Goal: Transaction & Acquisition: Purchase product/service

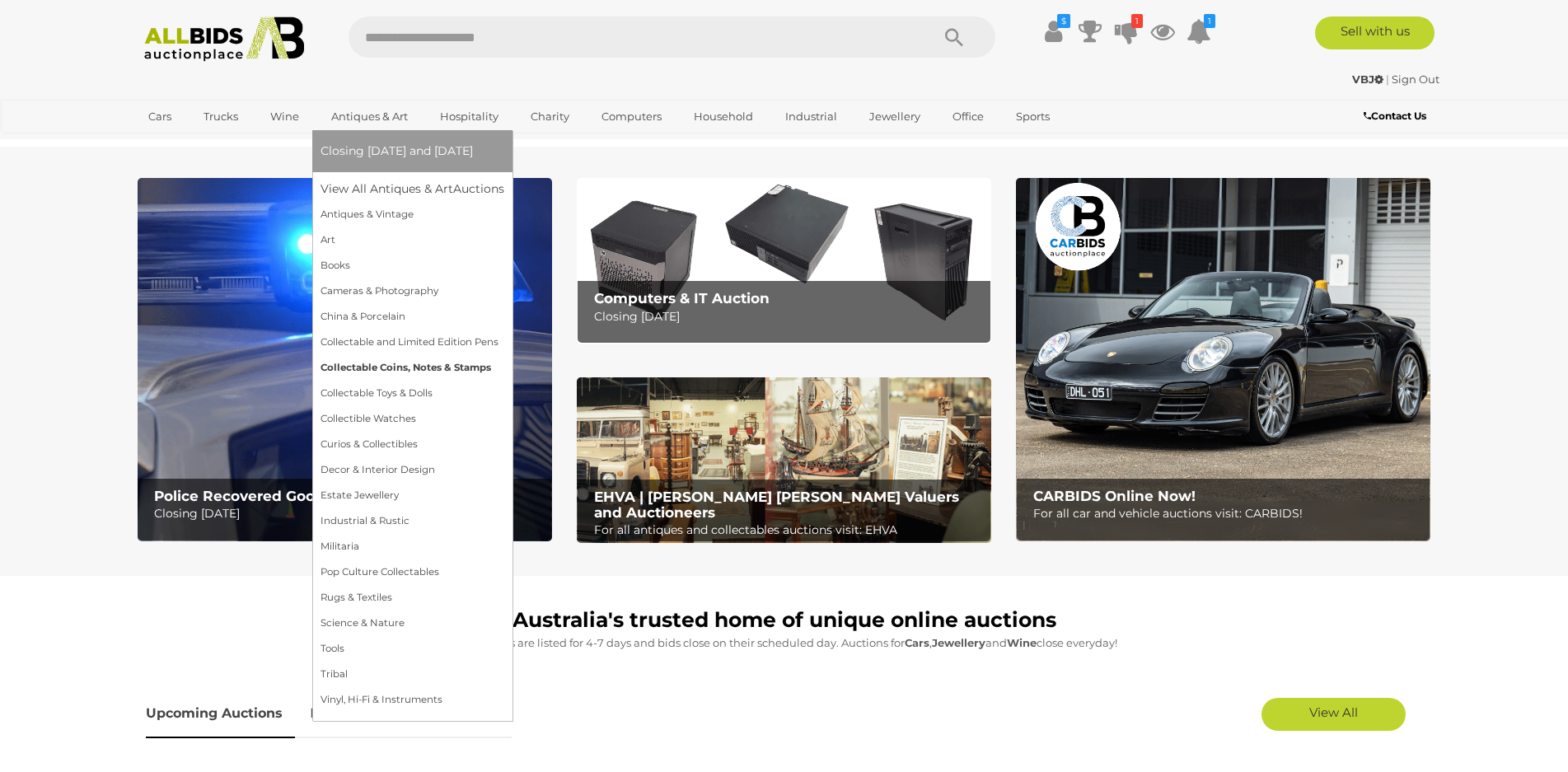
click at [409, 366] on link "Collectable Coins, Notes & Stamps" at bounding box center [412, 368] width 184 height 26
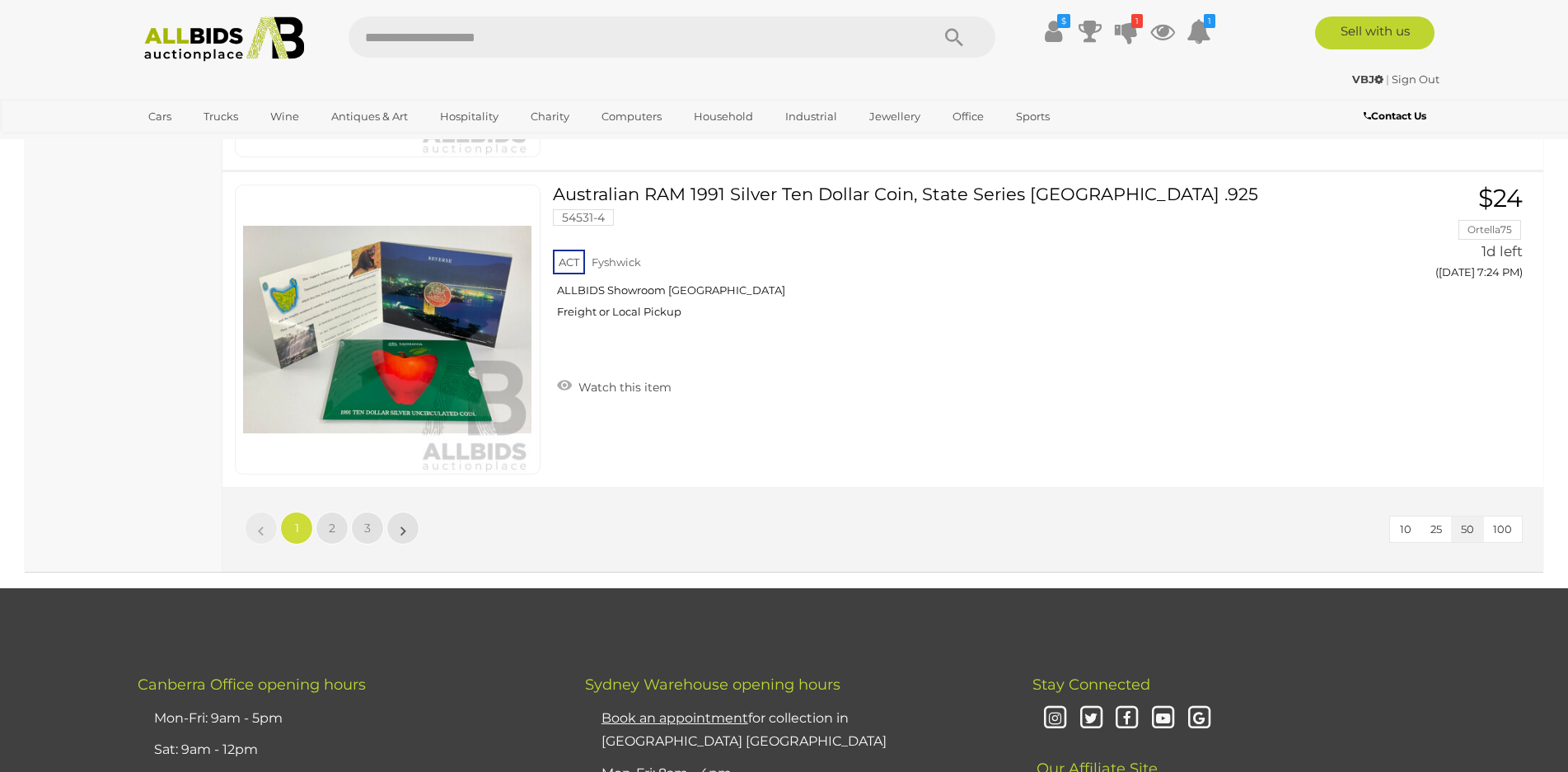
scroll to position [15735, 0]
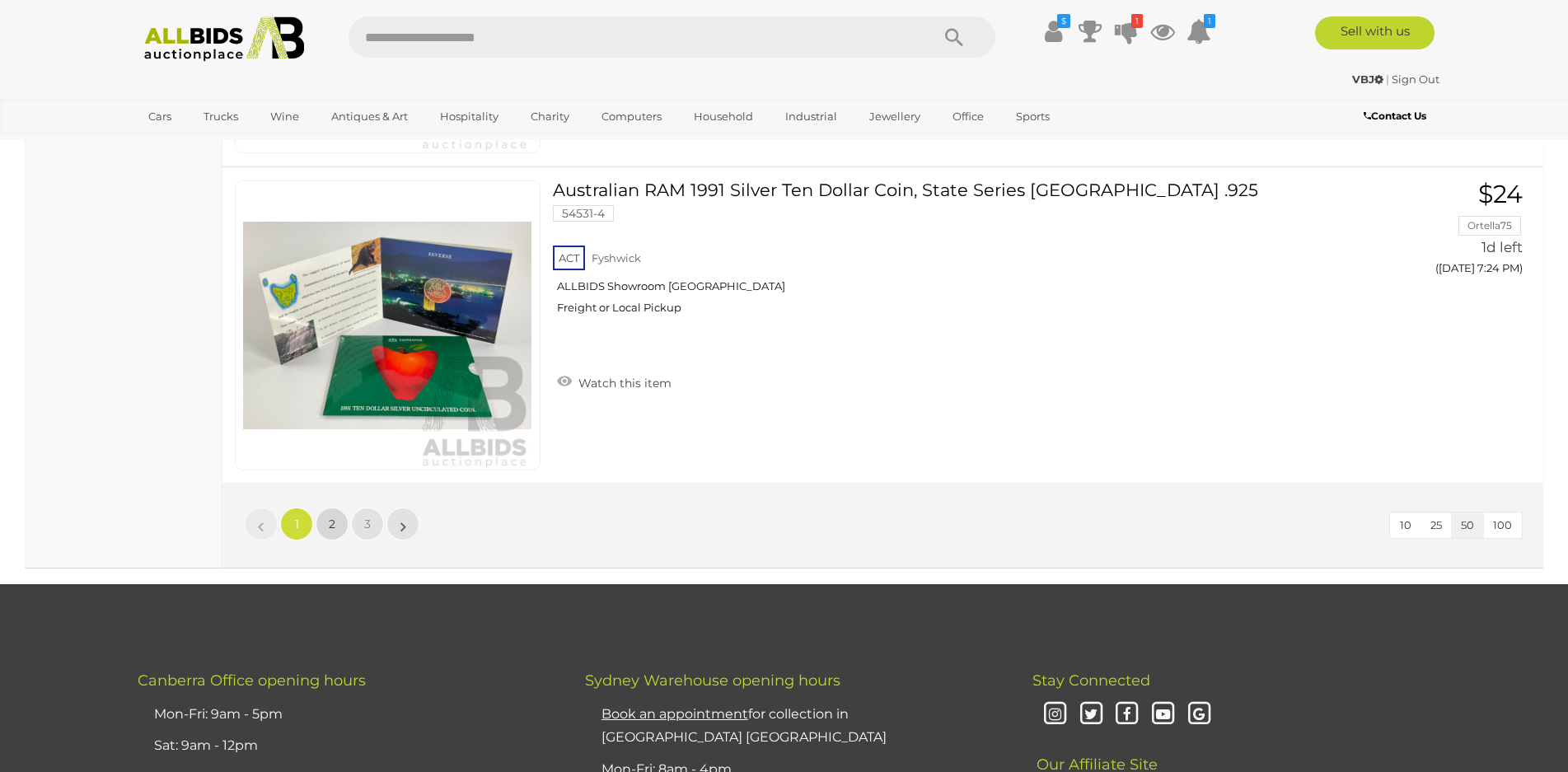
click at [335, 523] on span "2" at bounding box center [332, 524] width 7 height 15
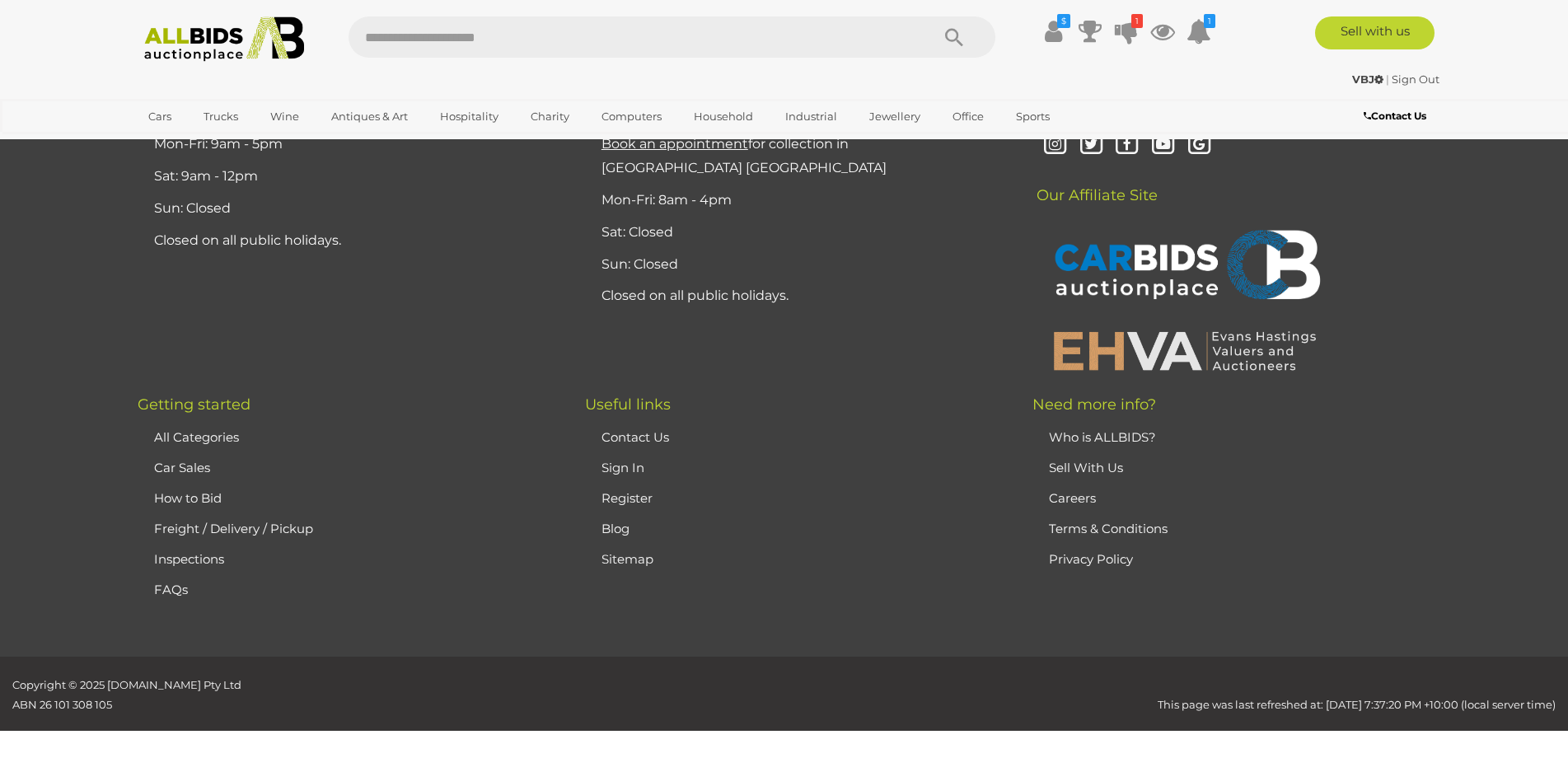
scroll to position [194, 0]
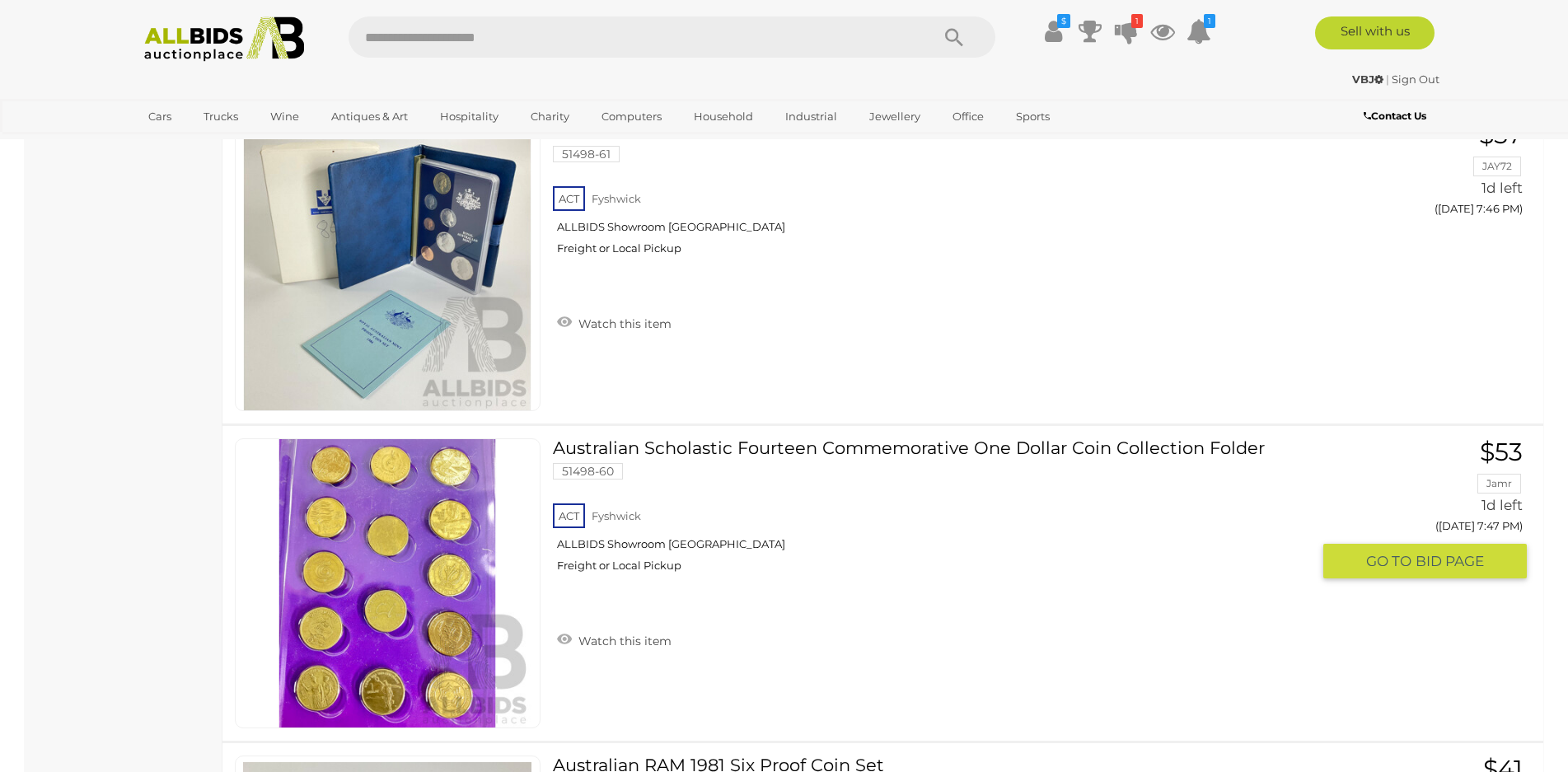
scroll to position [6044, 0]
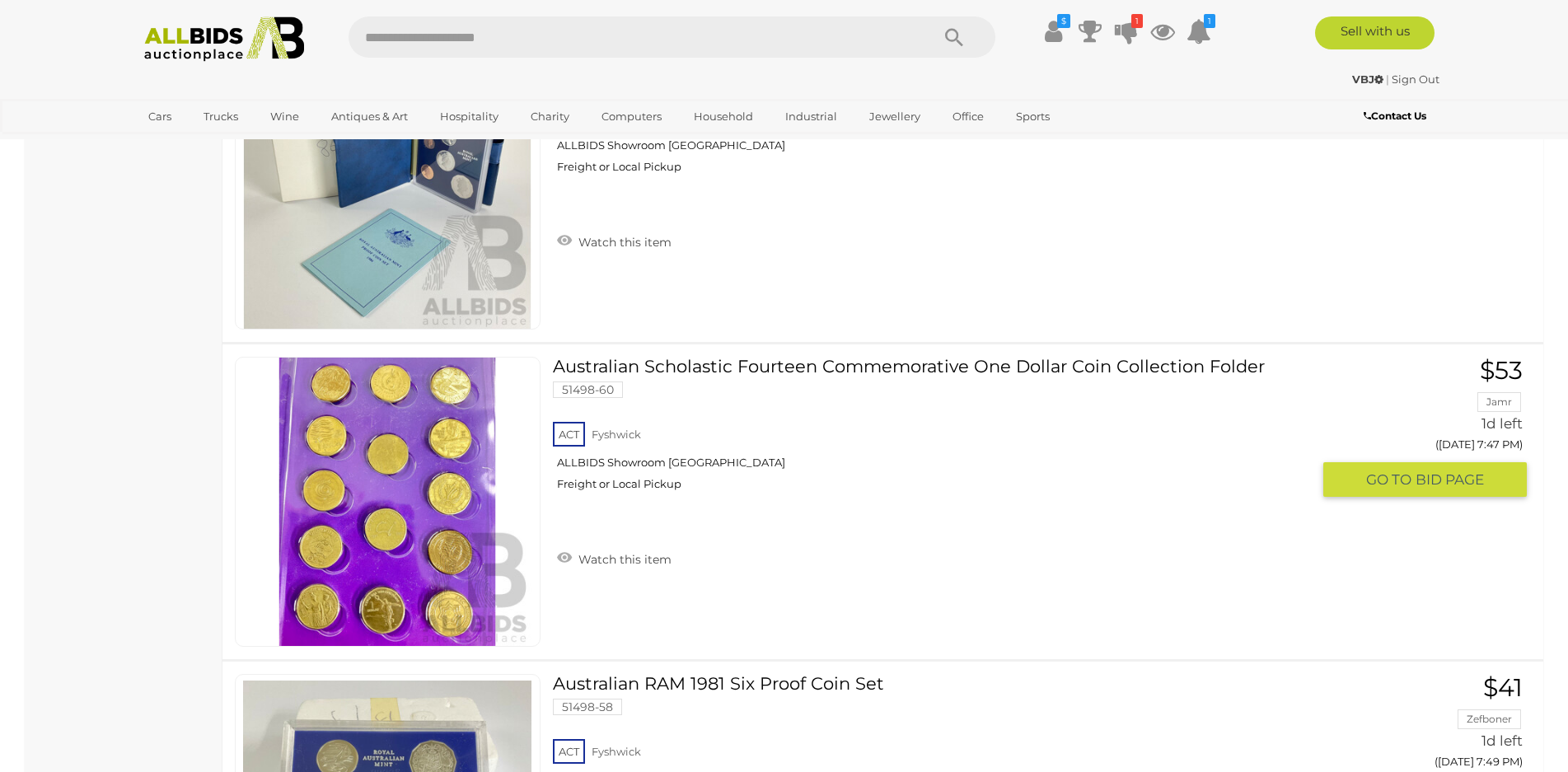
click at [398, 498] on img at bounding box center [387, 501] width 289 height 289
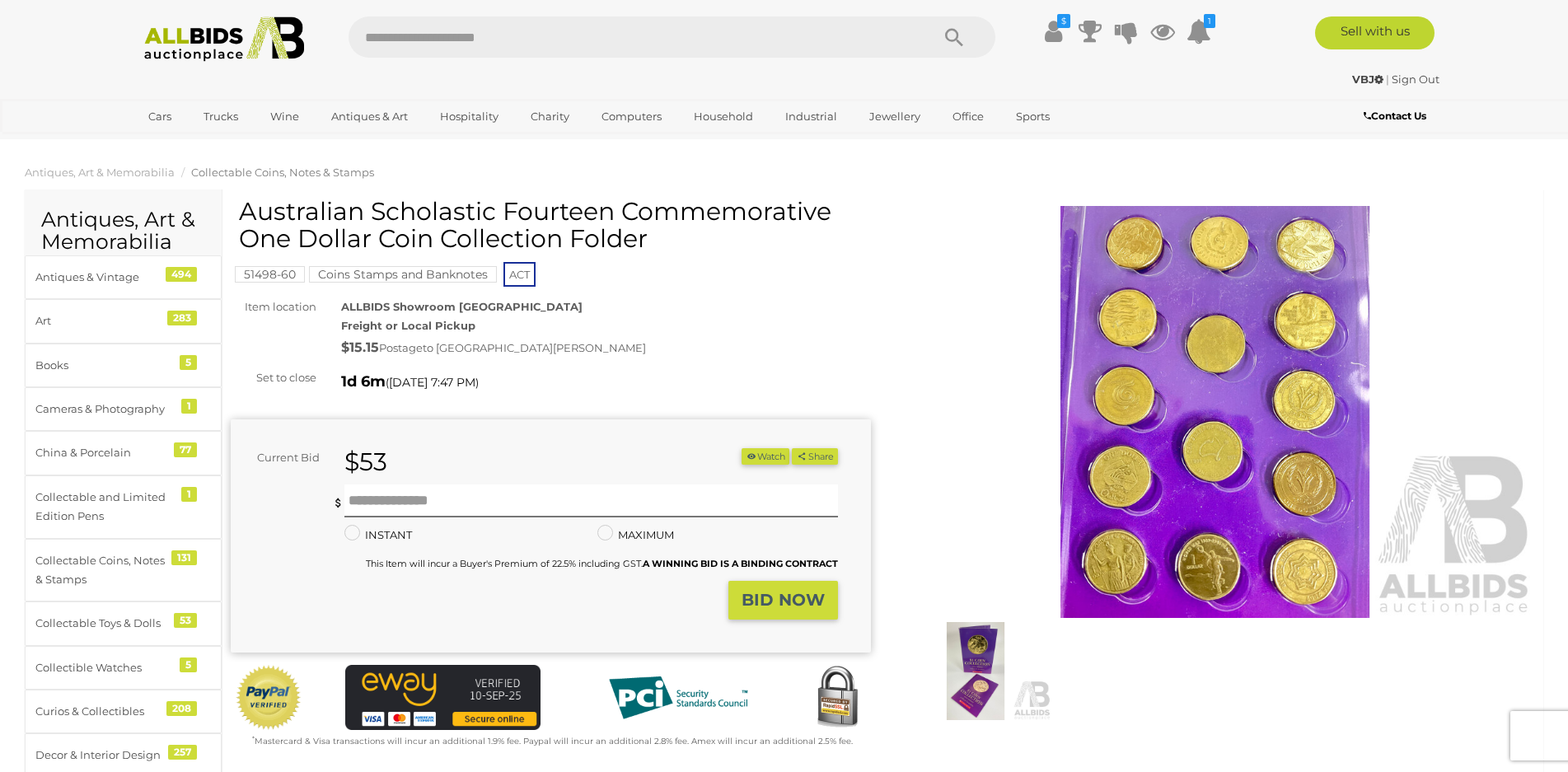
click at [1261, 434] on img at bounding box center [1216, 412] width 640 height 412
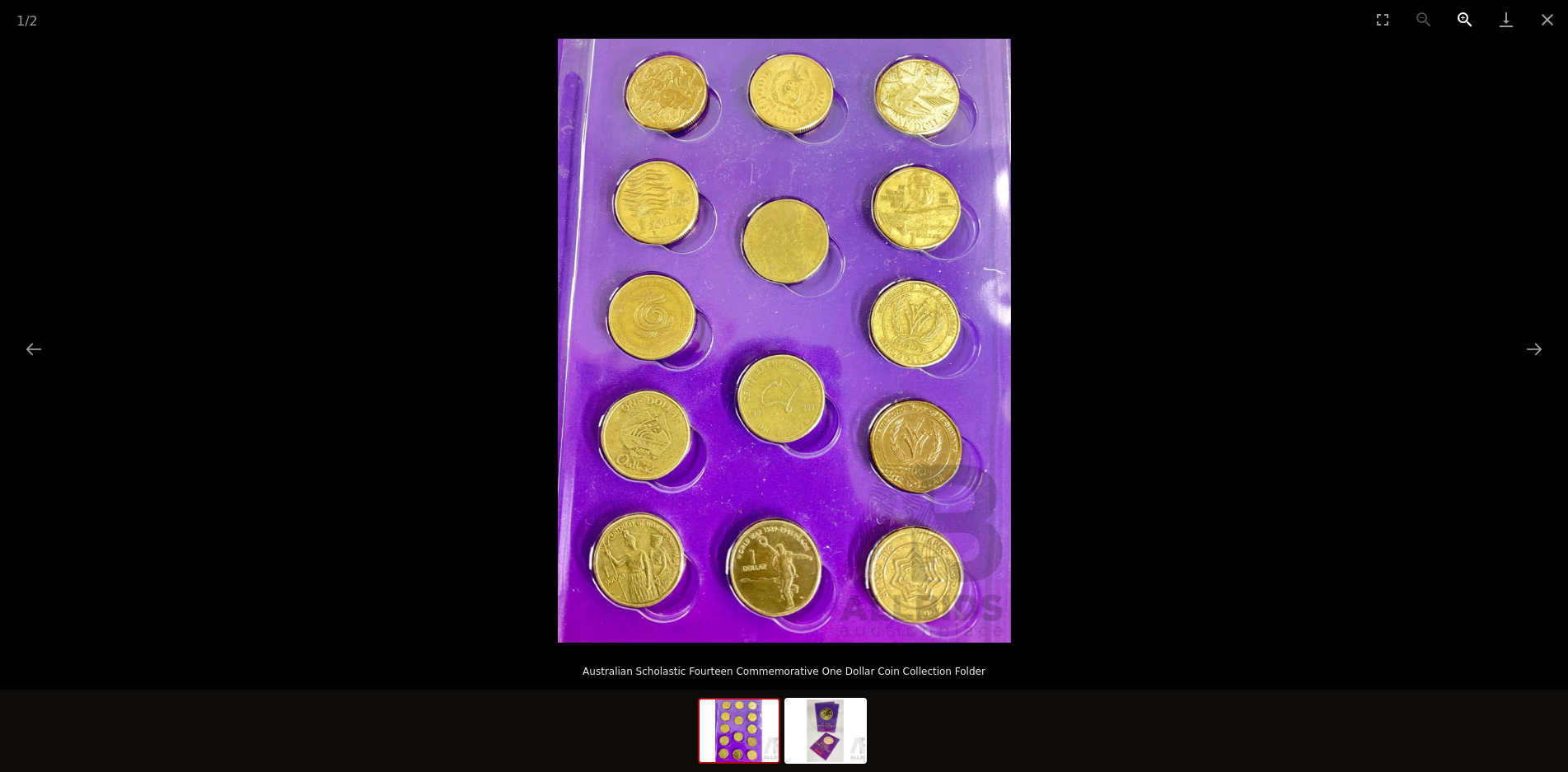
click at [1459, 17] on button "Zoom in" at bounding box center [1465, 19] width 41 height 38
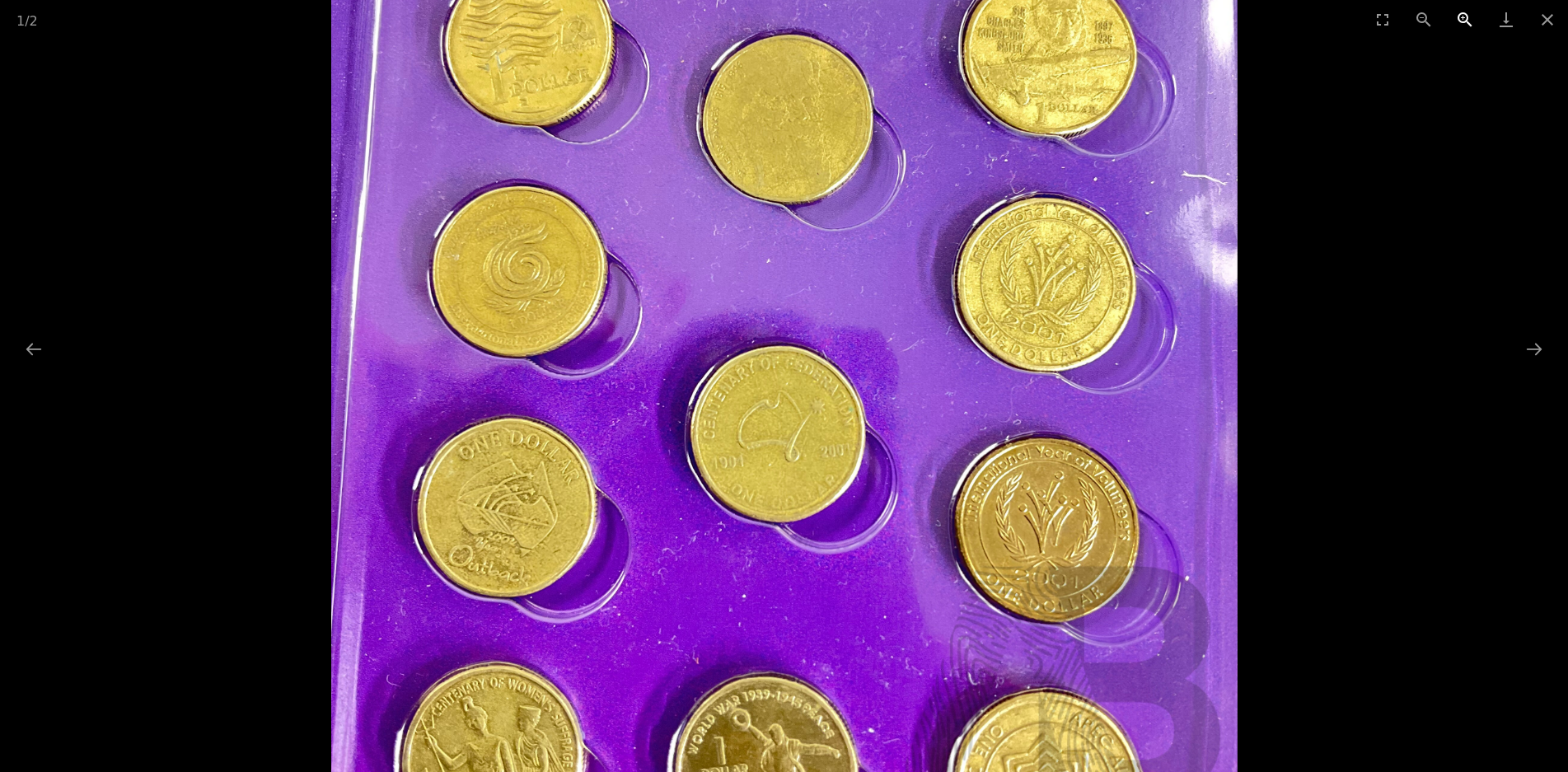
click at [1459, 18] on button "Zoom in" at bounding box center [1465, 19] width 41 height 38
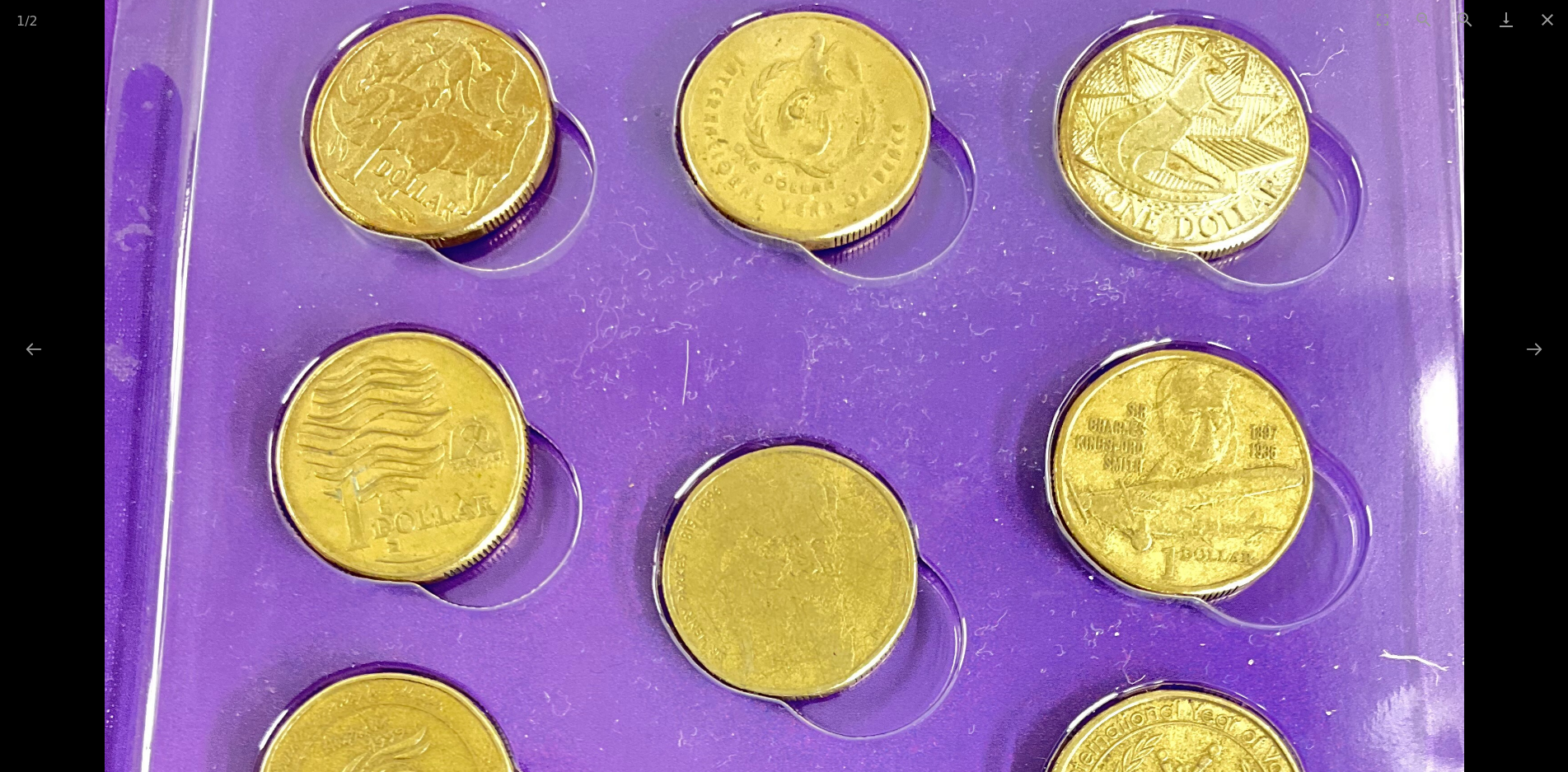
drag, startPoint x: 970, startPoint y: 229, endPoint x: 959, endPoint y: 804, distance: 575.1
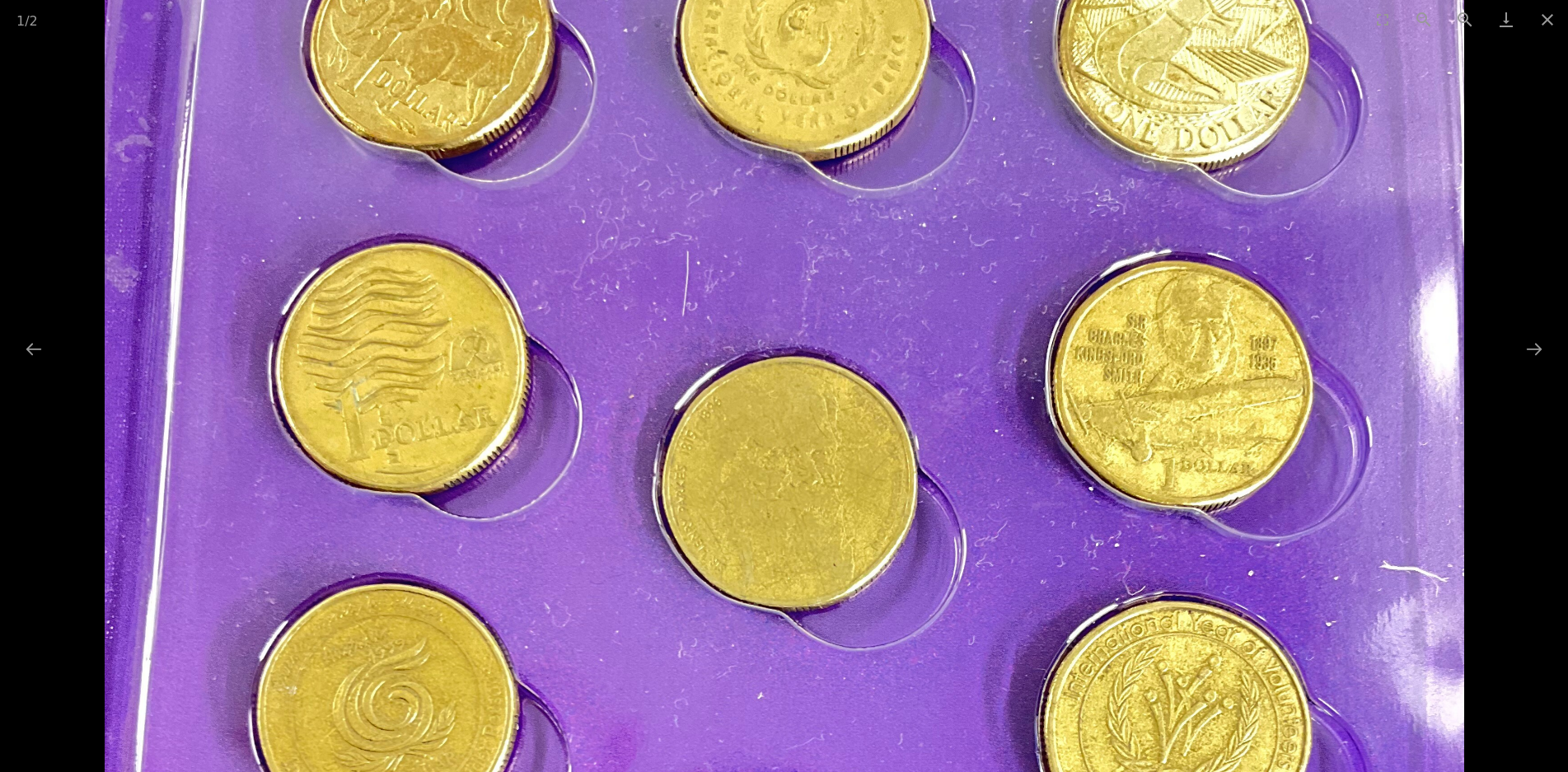
drag, startPoint x: 986, startPoint y: 288, endPoint x: 1012, endPoint y: 163, distance: 127.7
click at [1012, 163] on img at bounding box center [784, 781] width 1359 height 1812
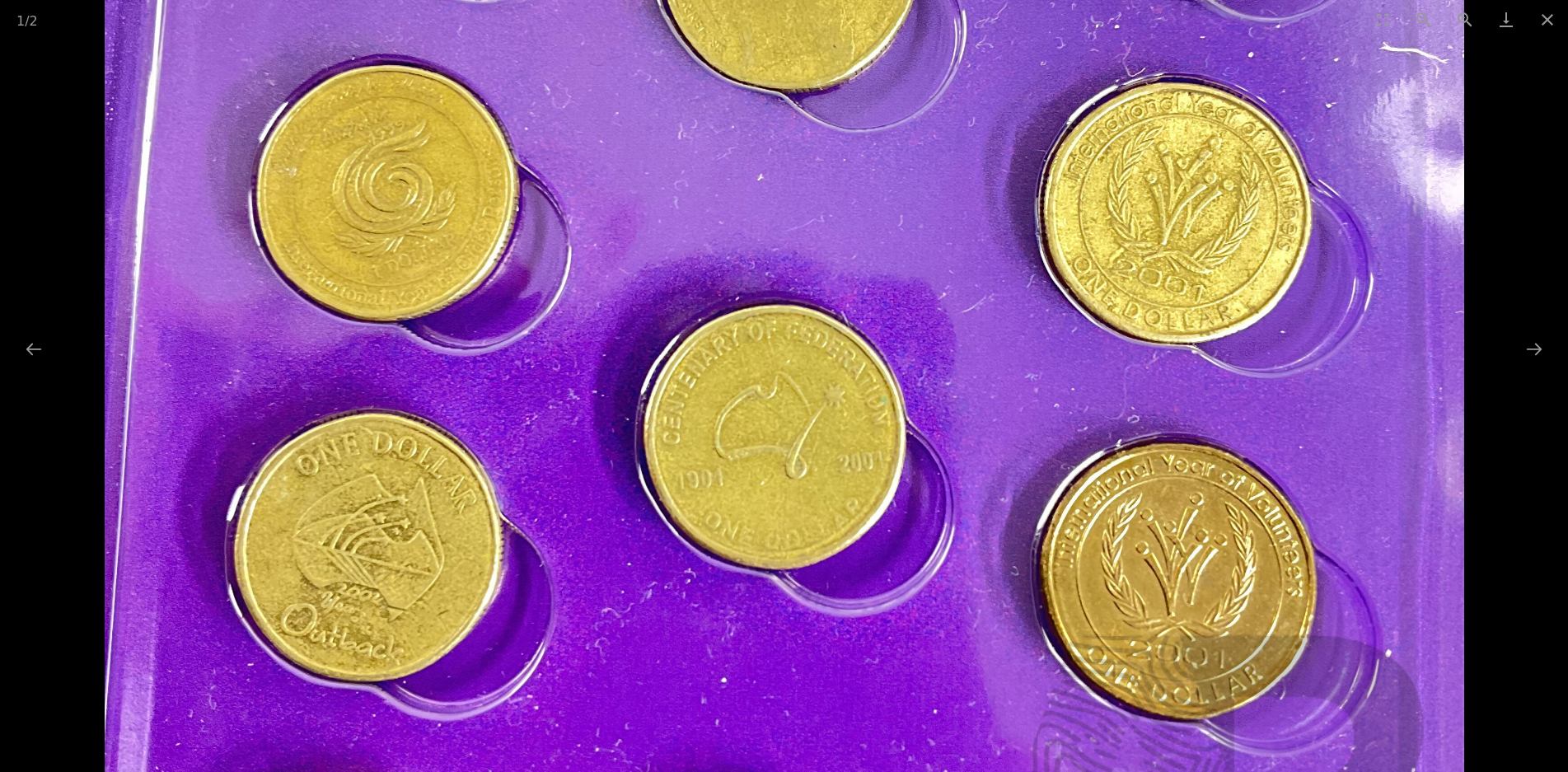
drag, startPoint x: 783, startPoint y: 734, endPoint x: 929, endPoint y: 104, distance: 646.7
click at [932, 109] on img at bounding box center [784, 263] width 1359 height 1812
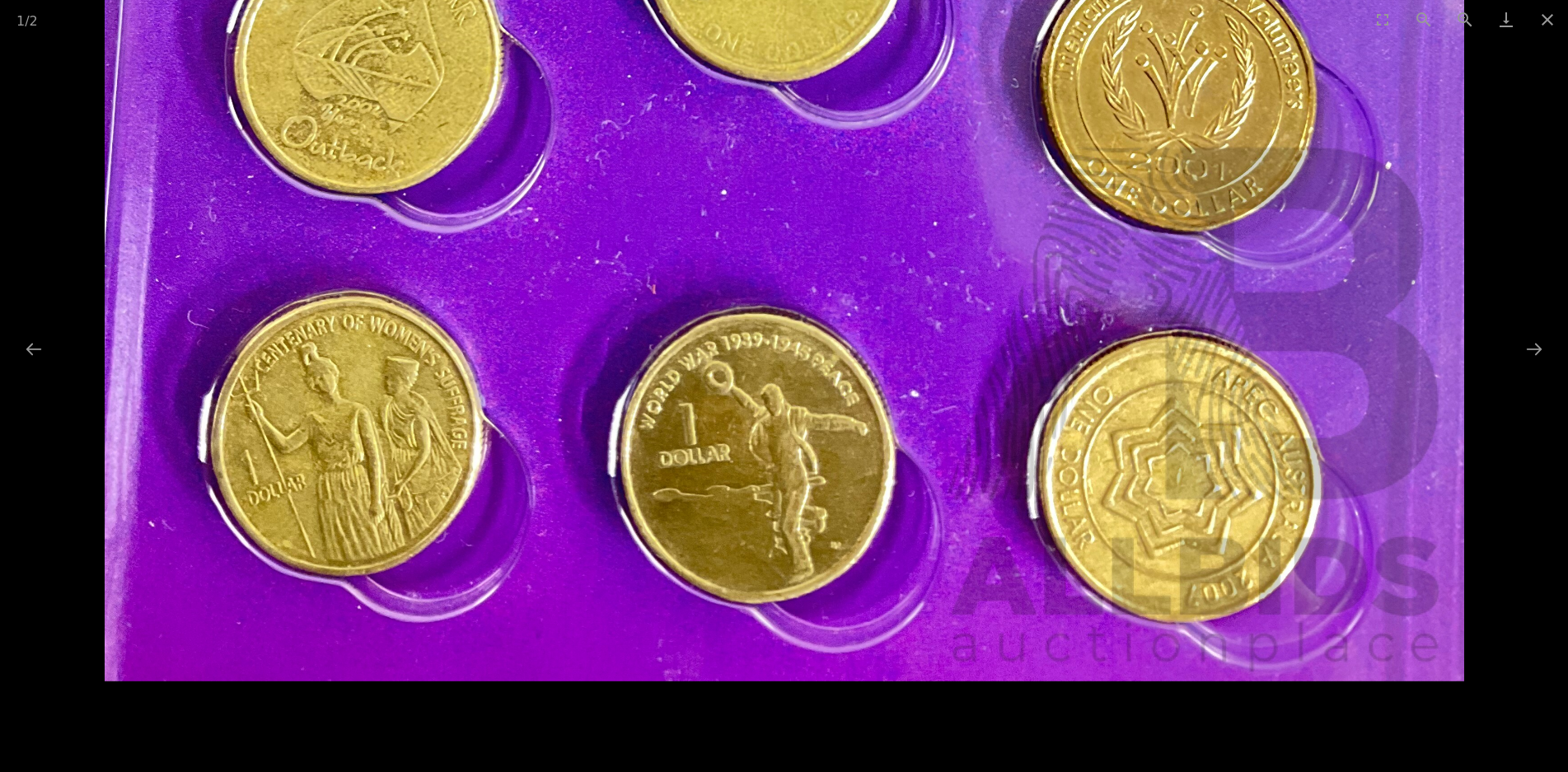
drag, startPoint x: 912, startPoint y: 723, endPoint x: 939, endPoint y: 178, distance: 545.7
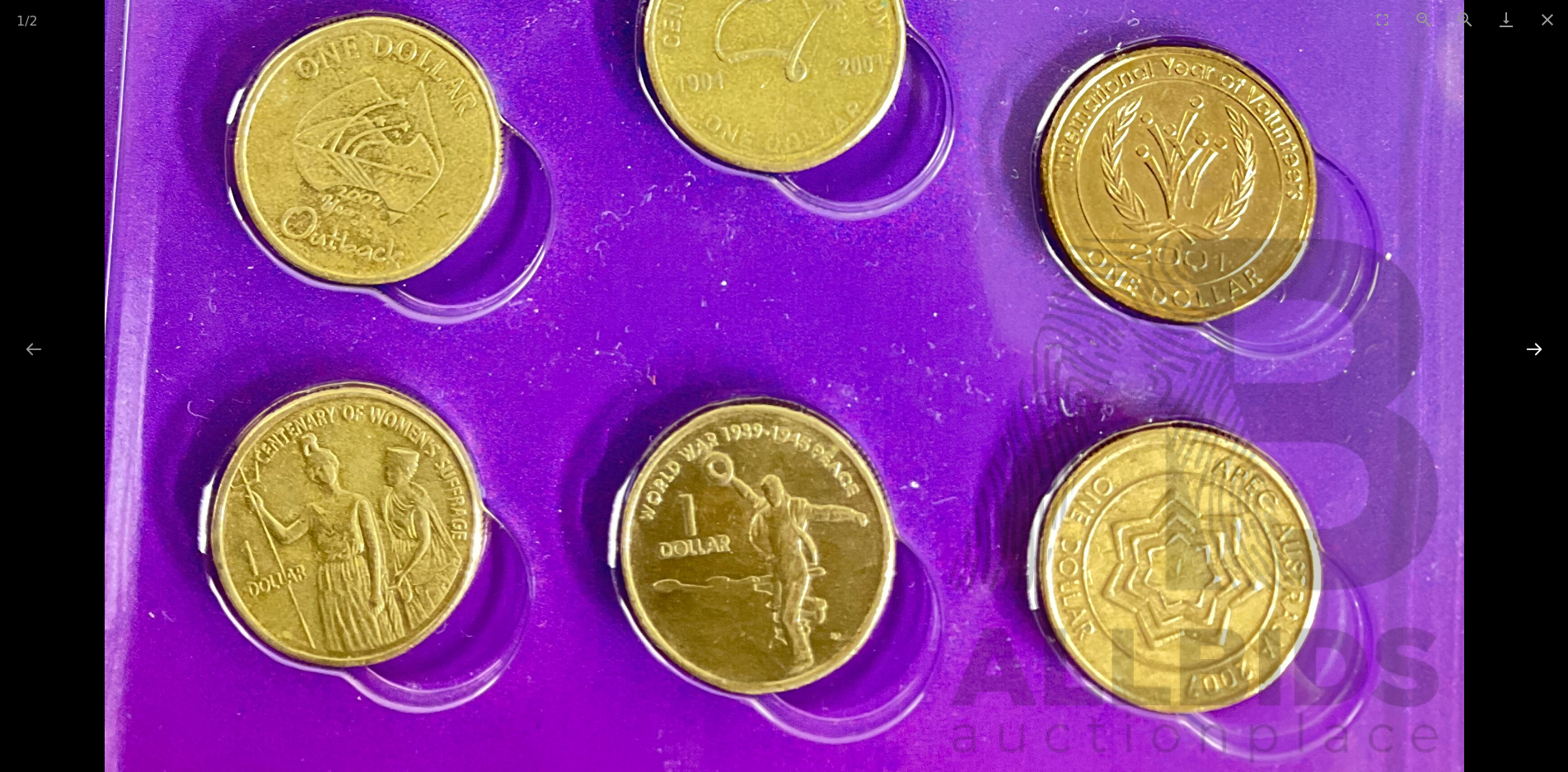
click at [1541, 347] on button "Next slide" at bounding box center [1534, 349] width 34 height 32
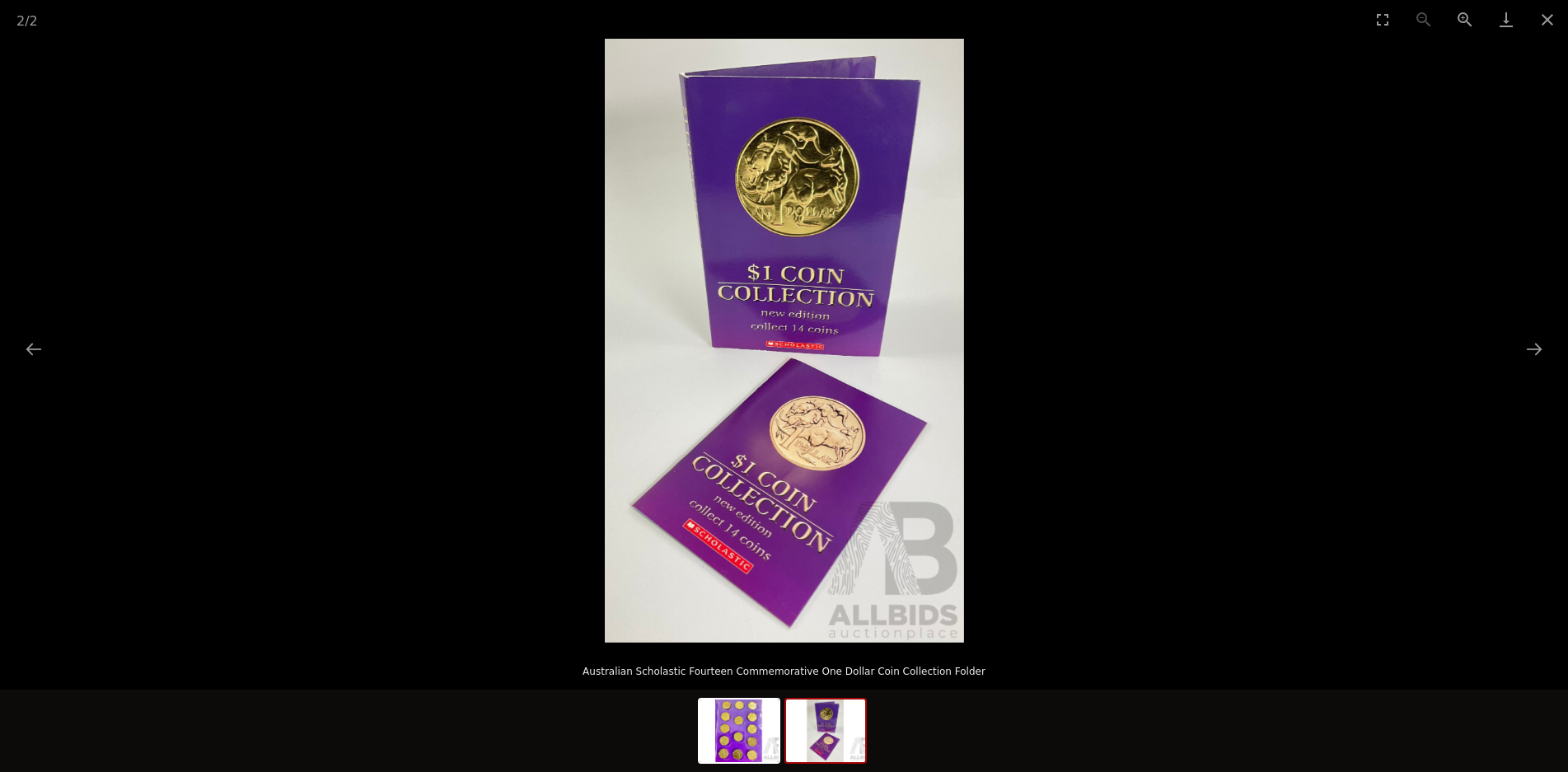
click at [804, 284] on img at bounding box center [784, 340] width 359 height 604
click at [804, 283] on img at bounding box center [784, 340] width 359 height 604
click at [1463, 16] on button "Zoom in" at bounding box center [1465, 19] width 41 height 38
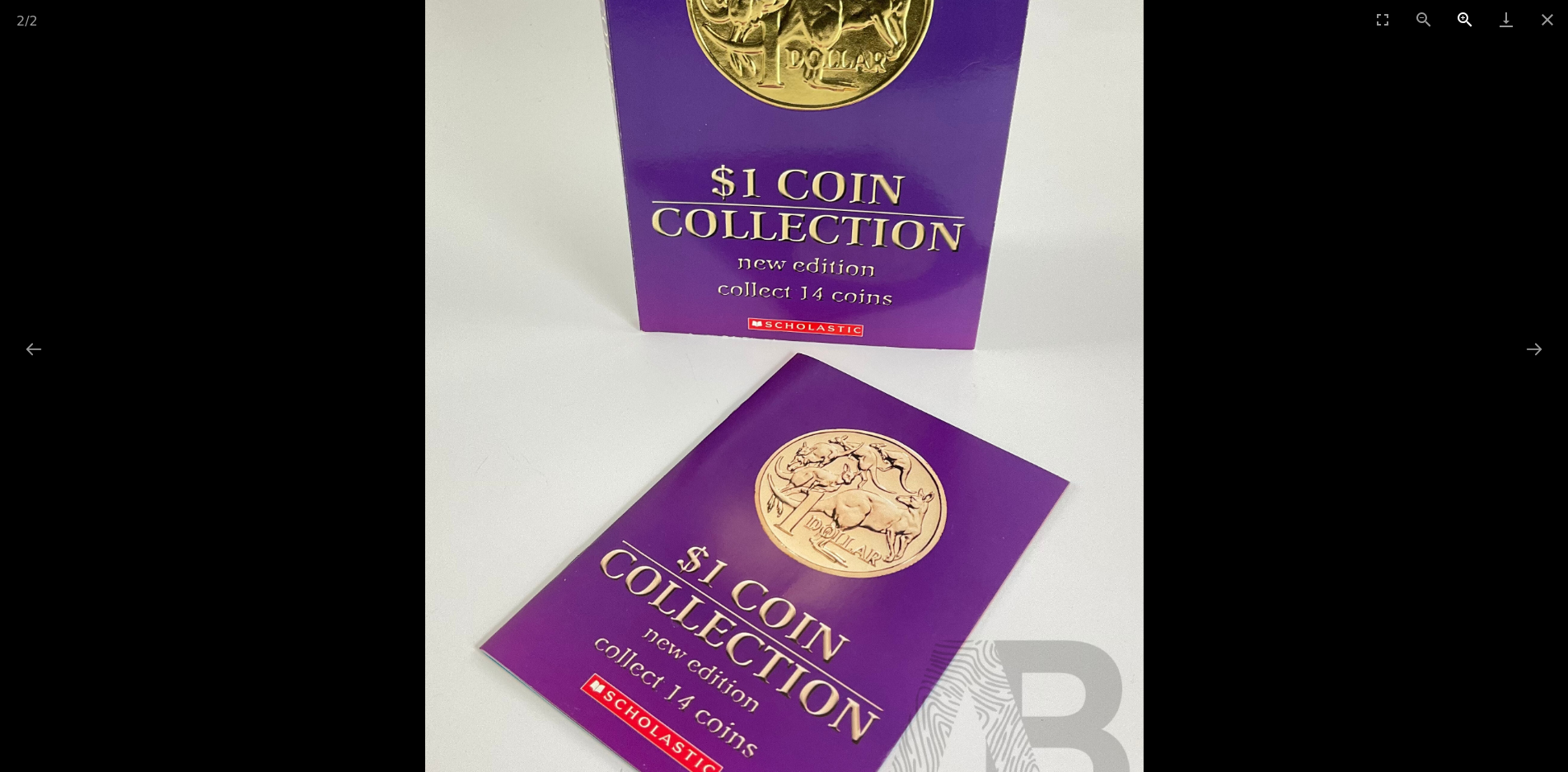
click at [1463, 16] on button "Zoom in" at bounding box center [1465, 19] width 41 height 38
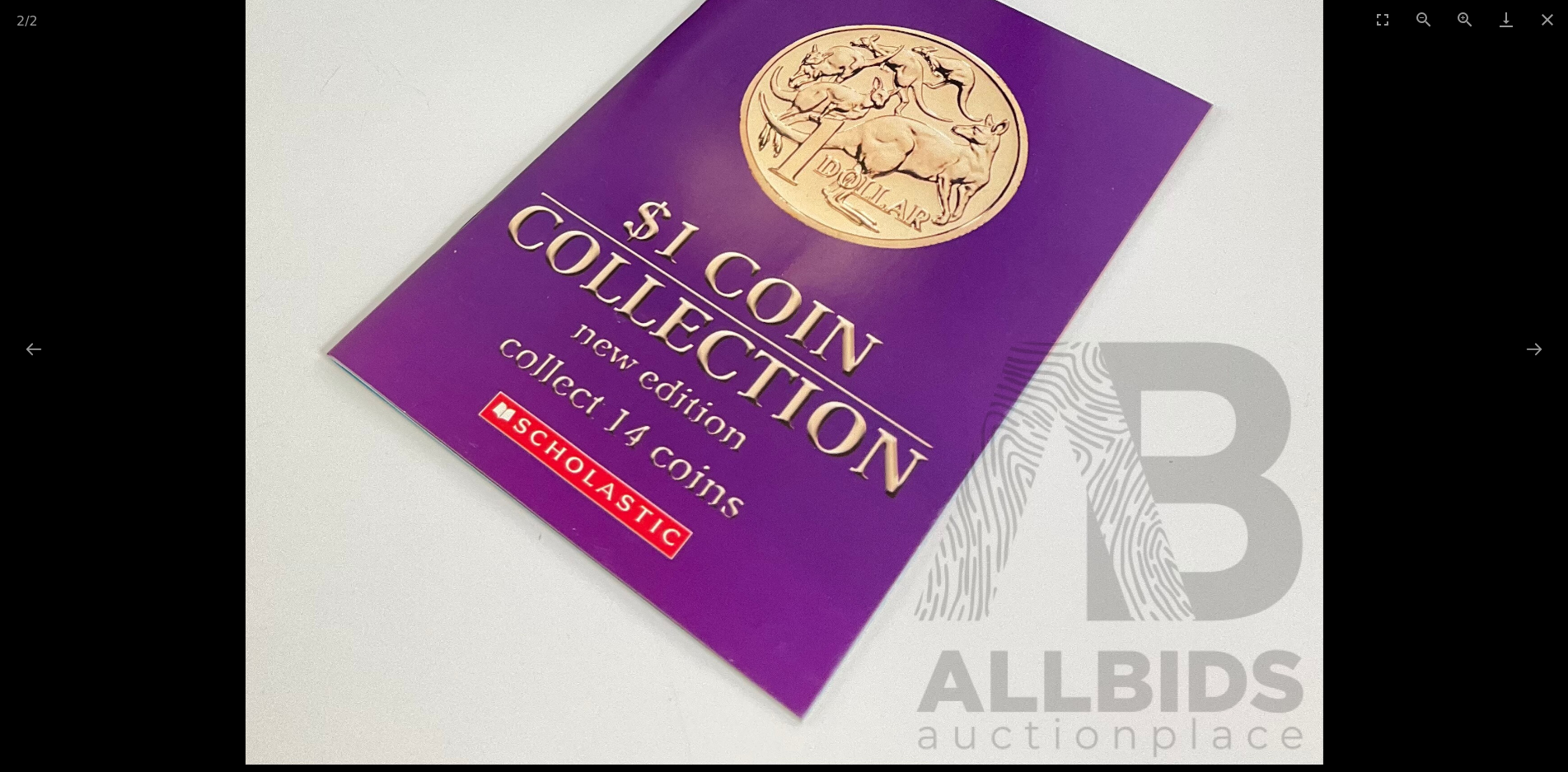
drag, startPoint x: 971, startPoint y: 592, endPoint x: 1072, endPoint y: 118, distance: 484.6
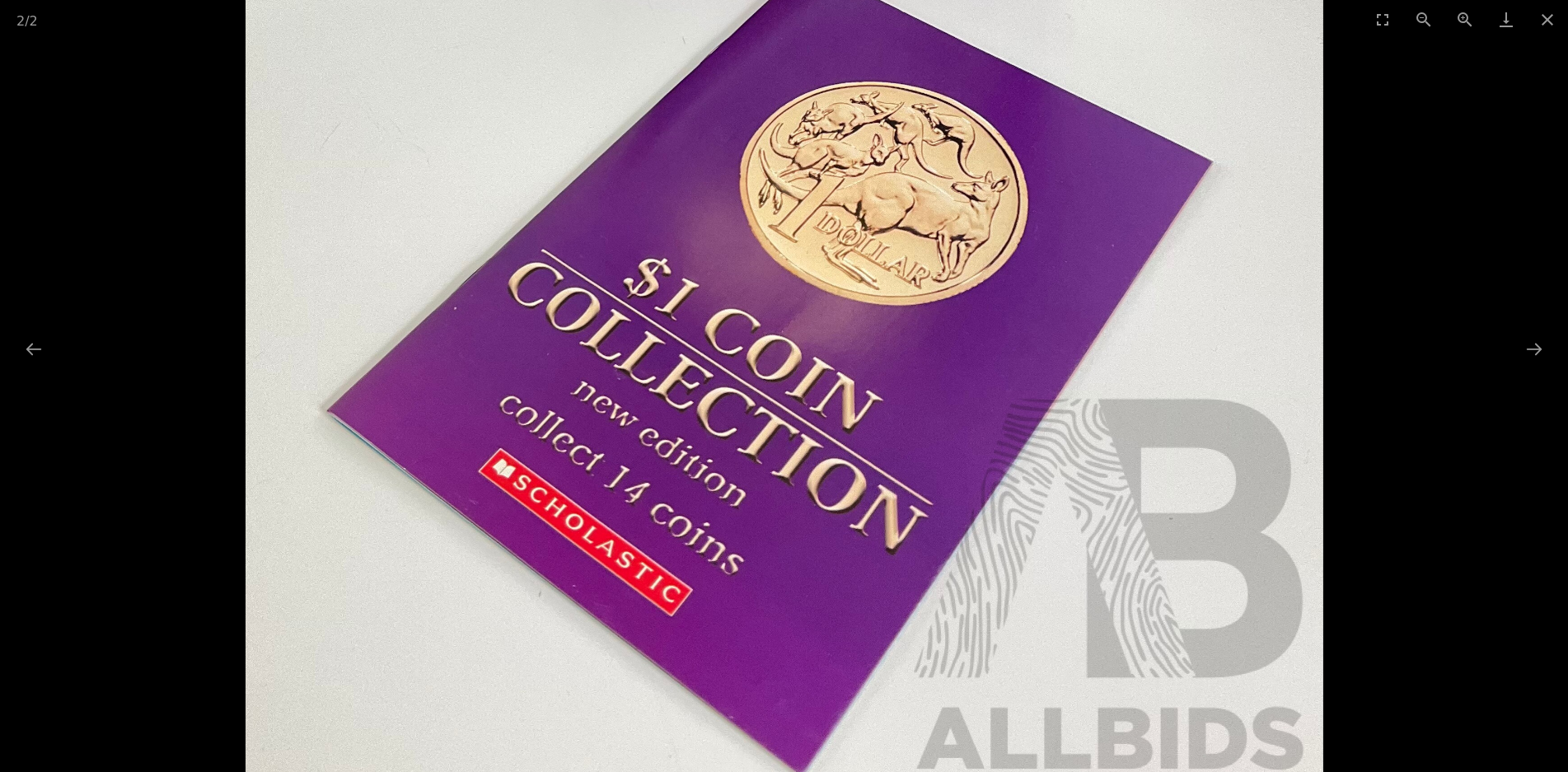
drag, startPoint x: 903, startPoint y: 570, endPoint x: 974, endPoint y: 739, distance: 183.3
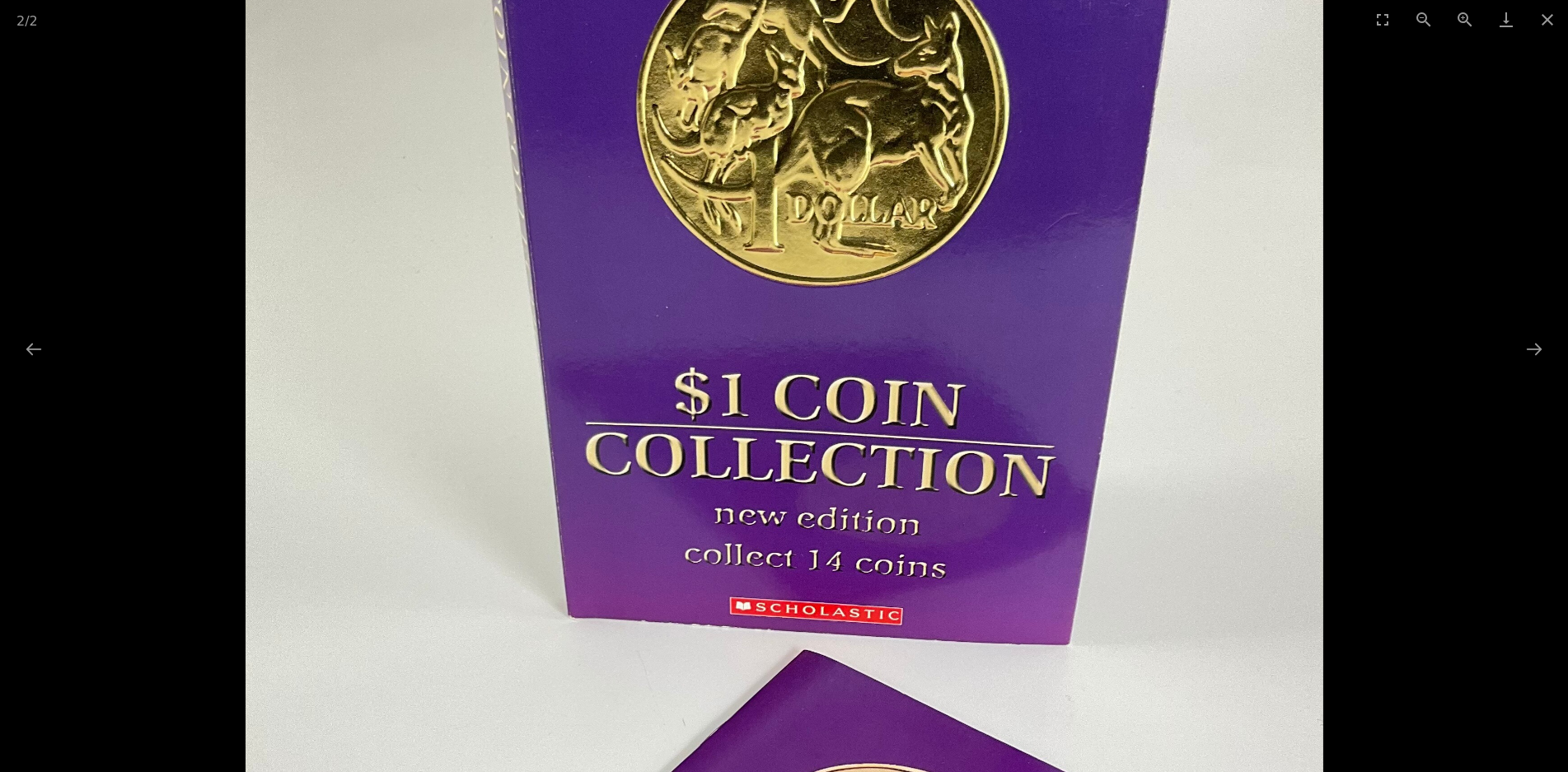
drag, startPoint x: 1055, startPoint y: 152, endPoint x: 1024, endPoint y: 677, distance: 525.9
click at [1051, 686] on img at bounding box center [784, 598] width 1077 height 1812
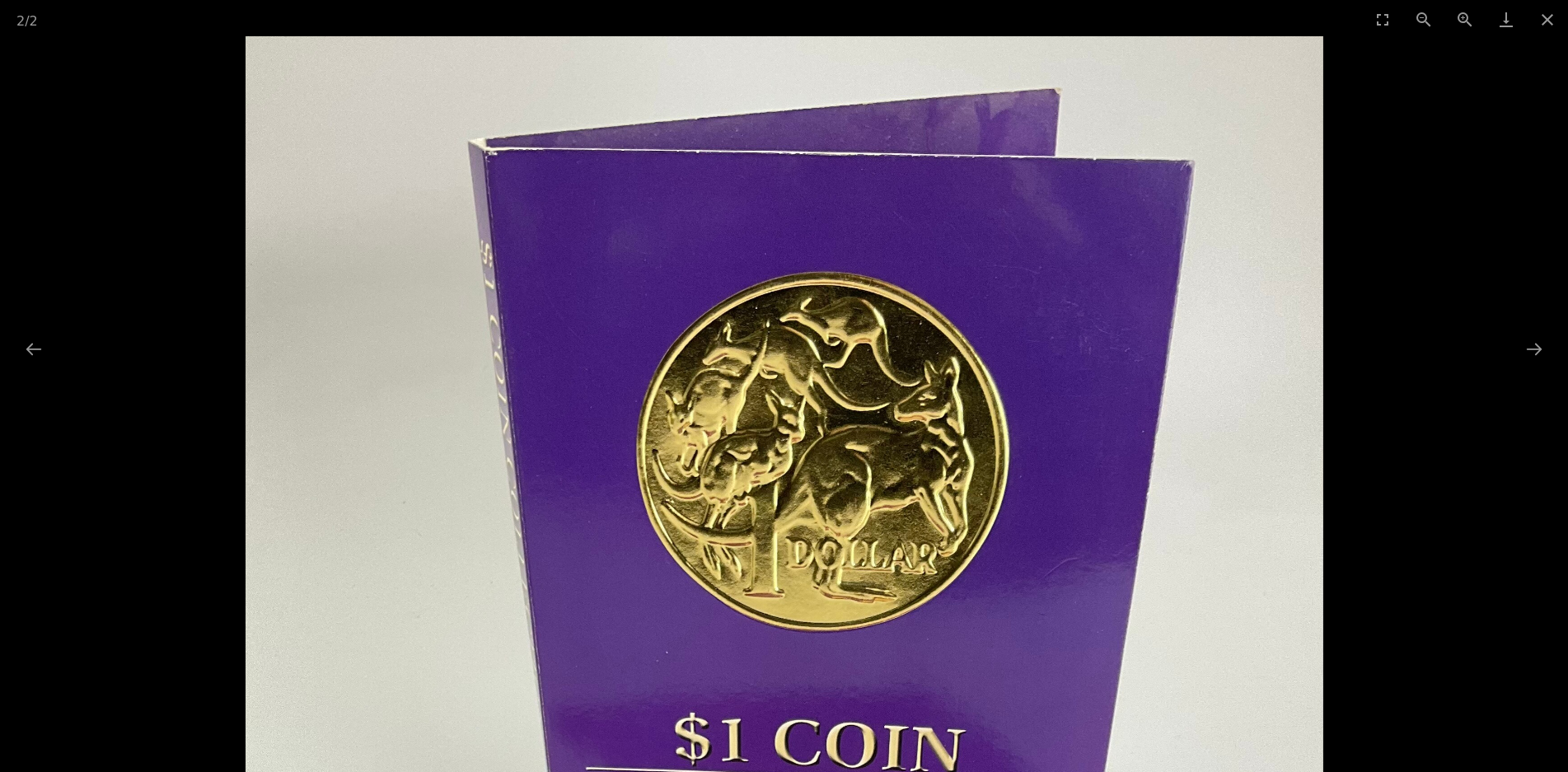
drag, startPoint x: 1091, startPoint y: 314, endPoint x: 1077, endPoint y: 529, distance: 215.5
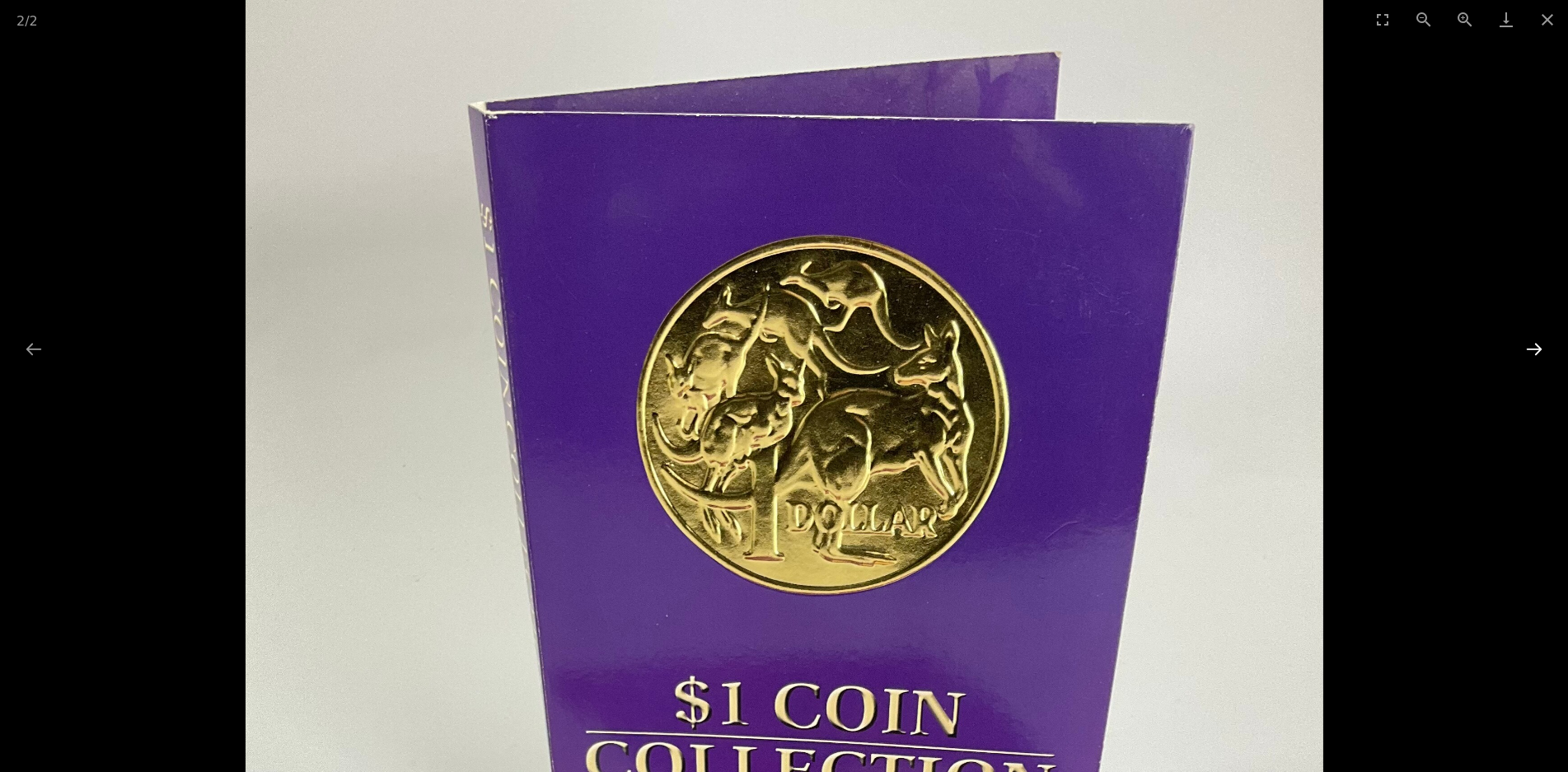
click at [1529, 345] on button "Next slide" at bounding box center [1534, 349] width 34 height 32
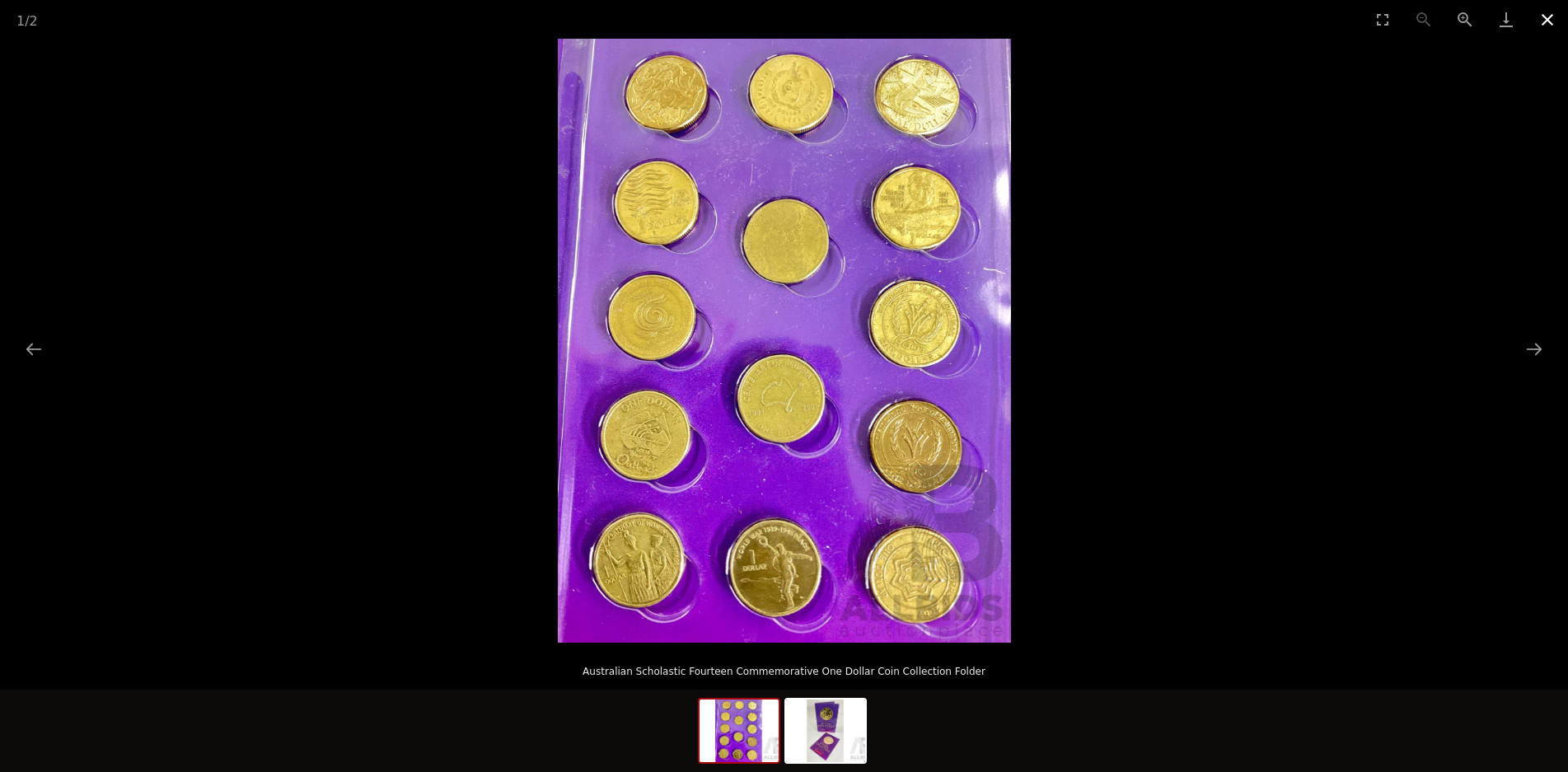
click at [1545, 23] on button "Close gallery" at bounding box center [1547, 19] width 41 height 38
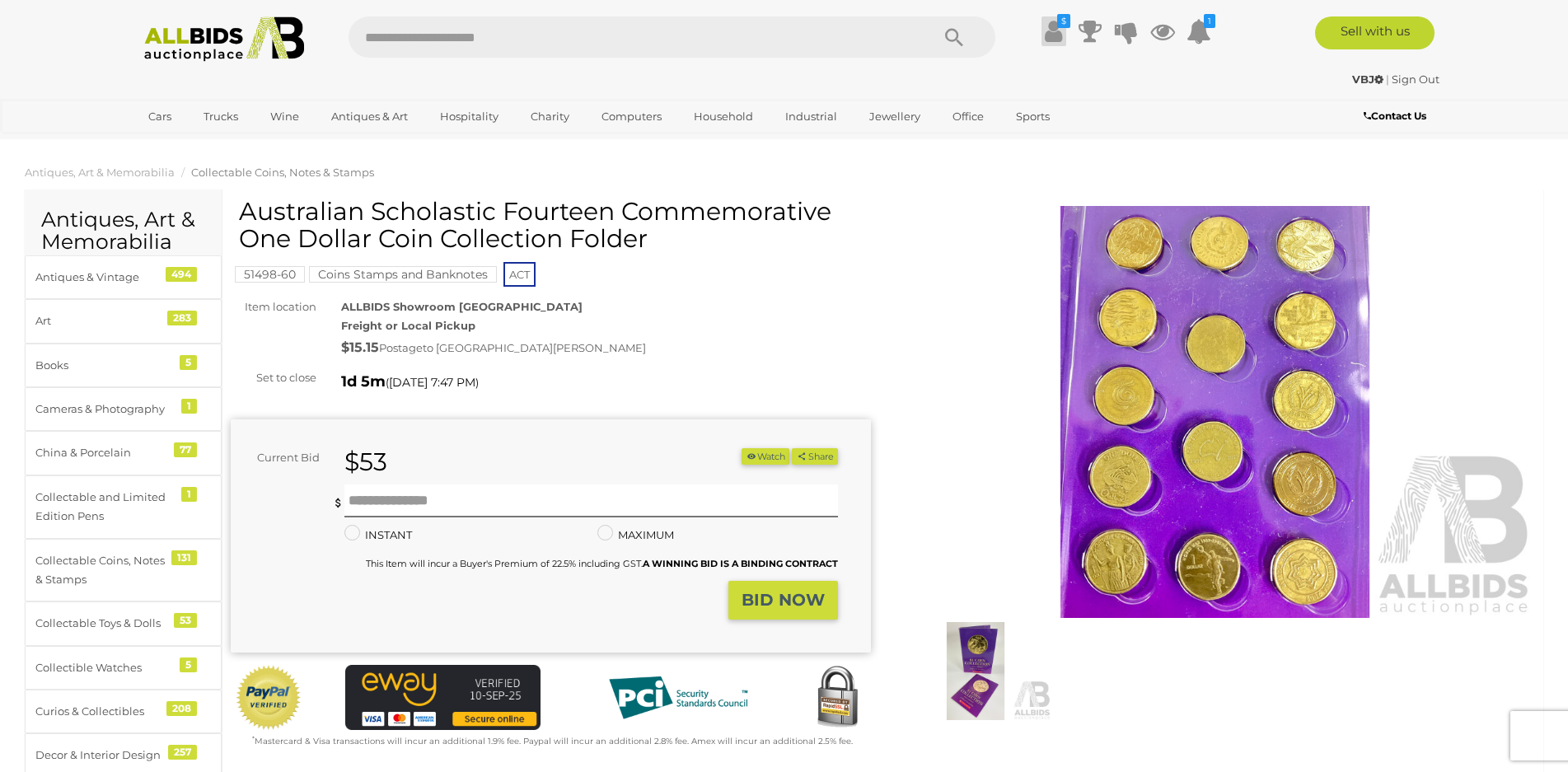
click at [1055, 33] on icon at bounding box center [1053, 31] width 18 height 29
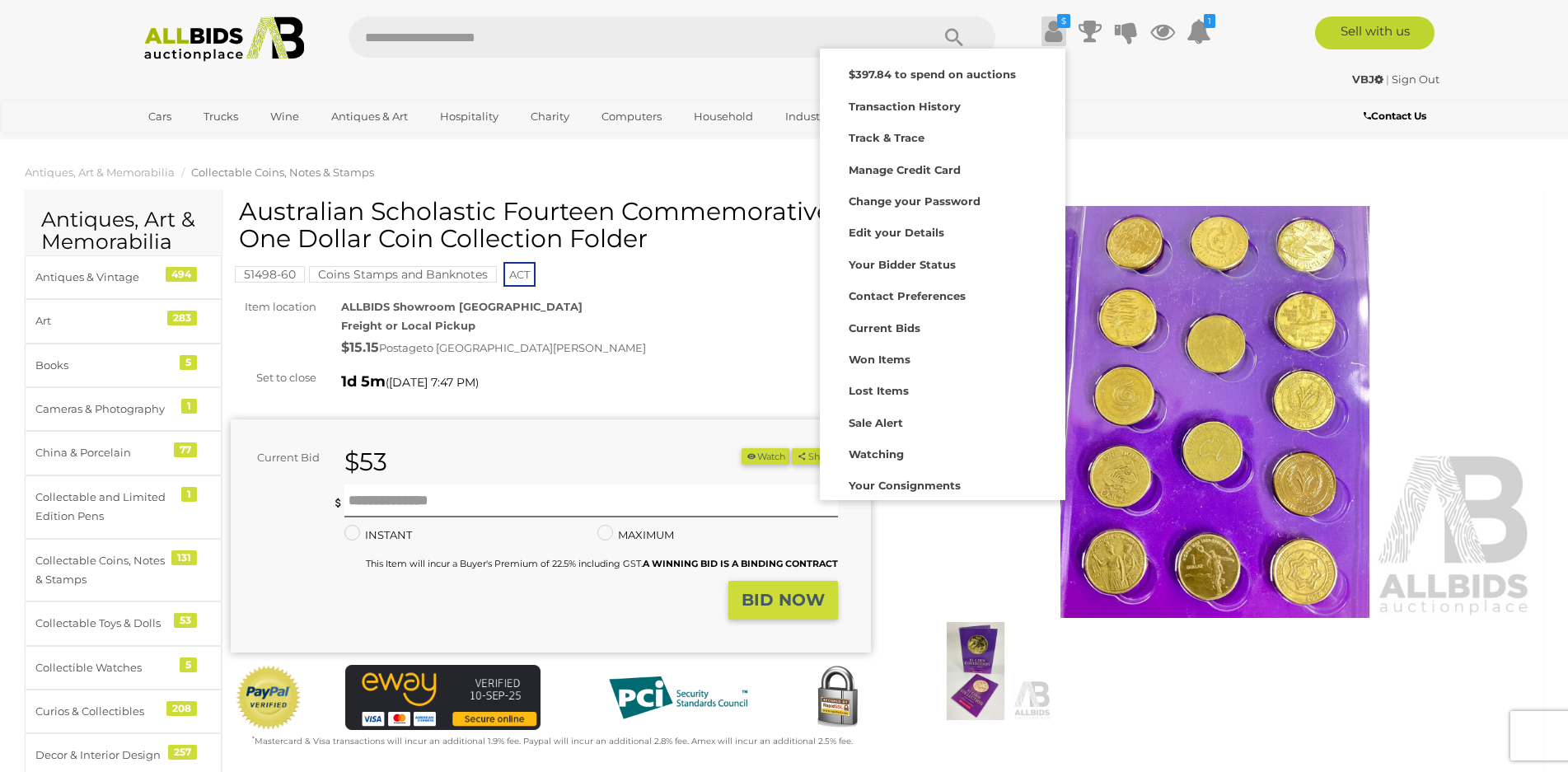
click at [1198, 84] on div "VBJ | Sign Out" at bounding box center [785, 79] width 1310 height 19
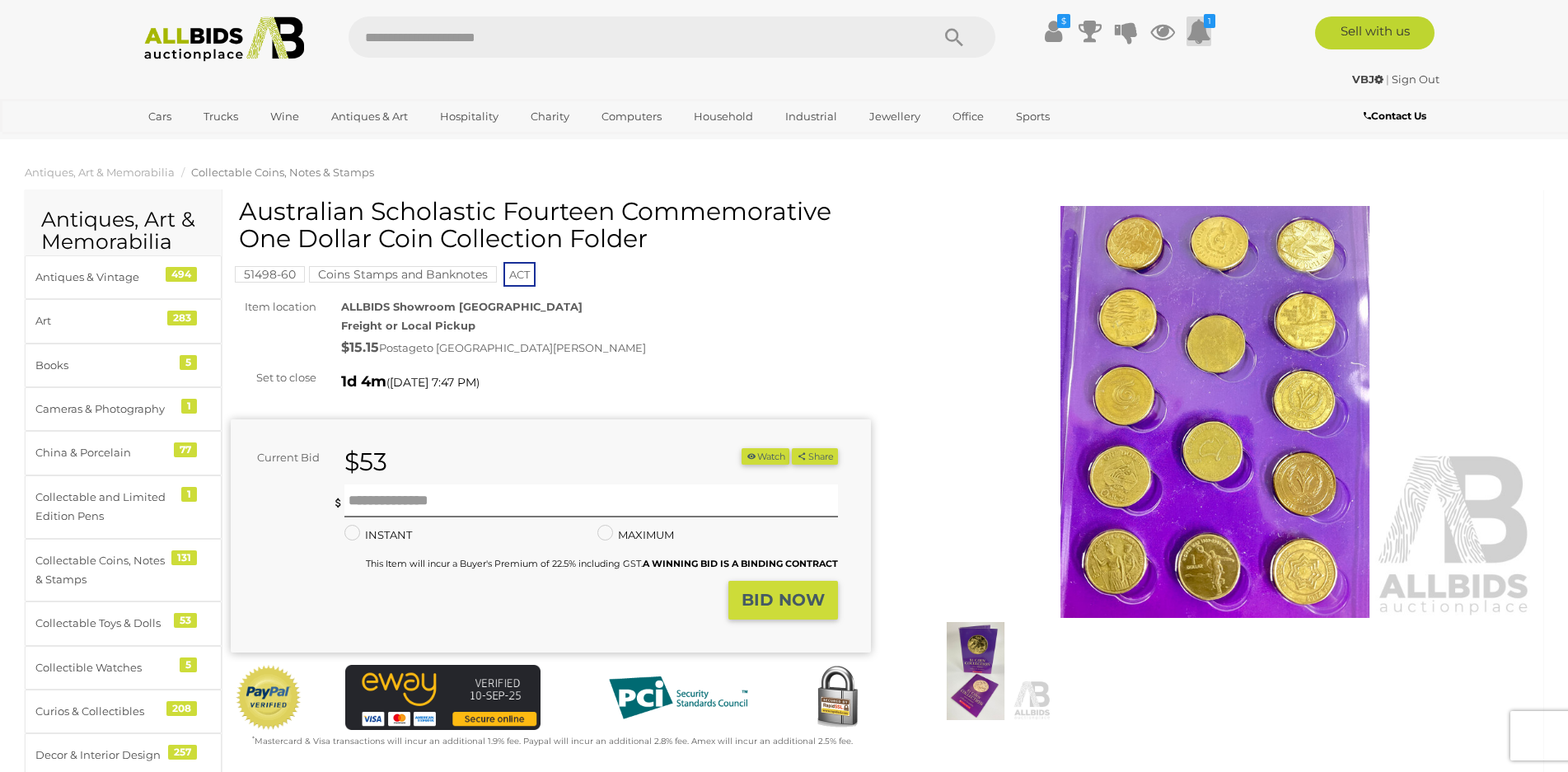
click at [1196, 29] on icon at bounding box center [1199, 31] width 25 height 29
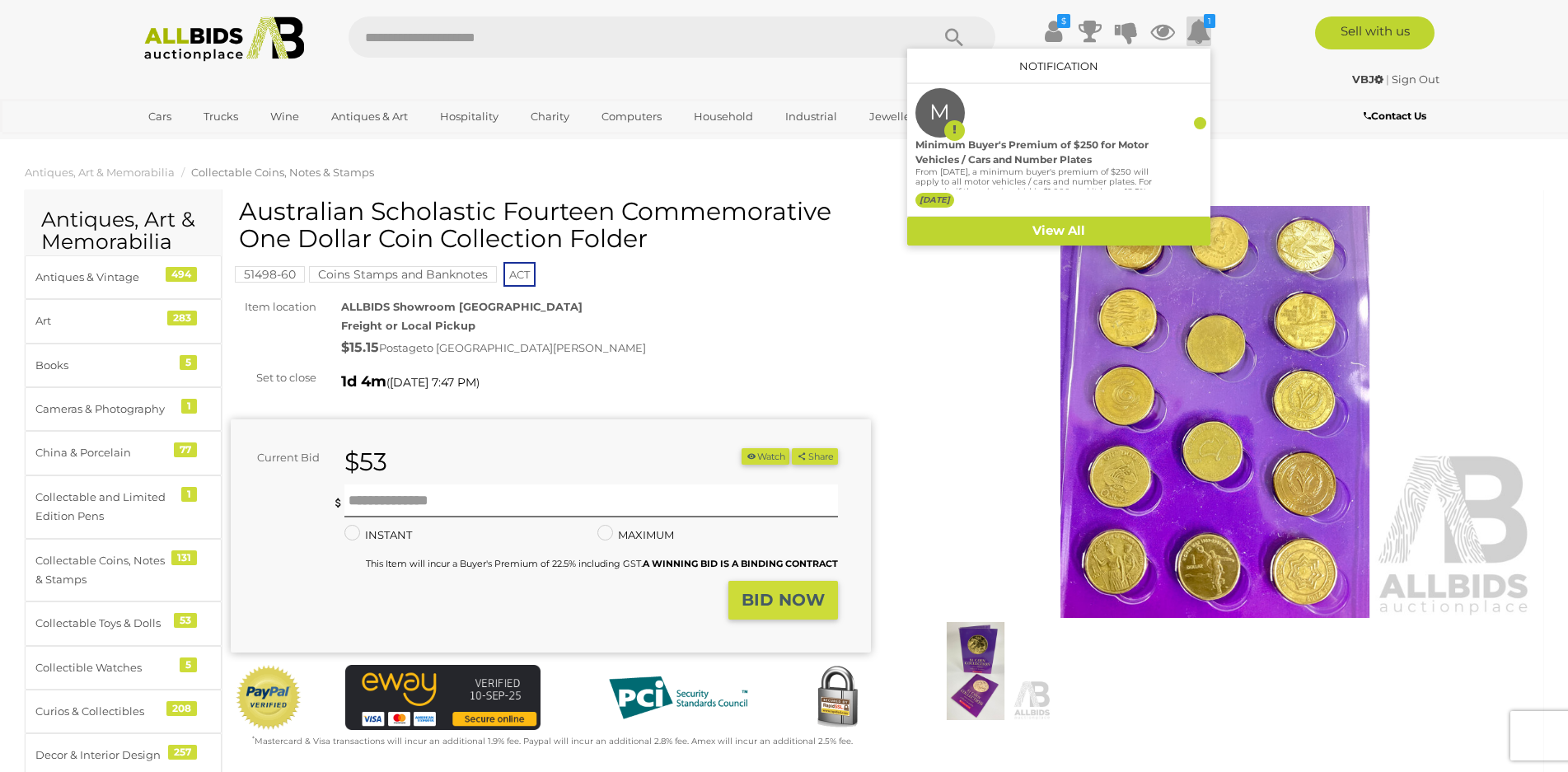
click at [986, 302] on img at bounding box center [1216, 412] width 640 height 412
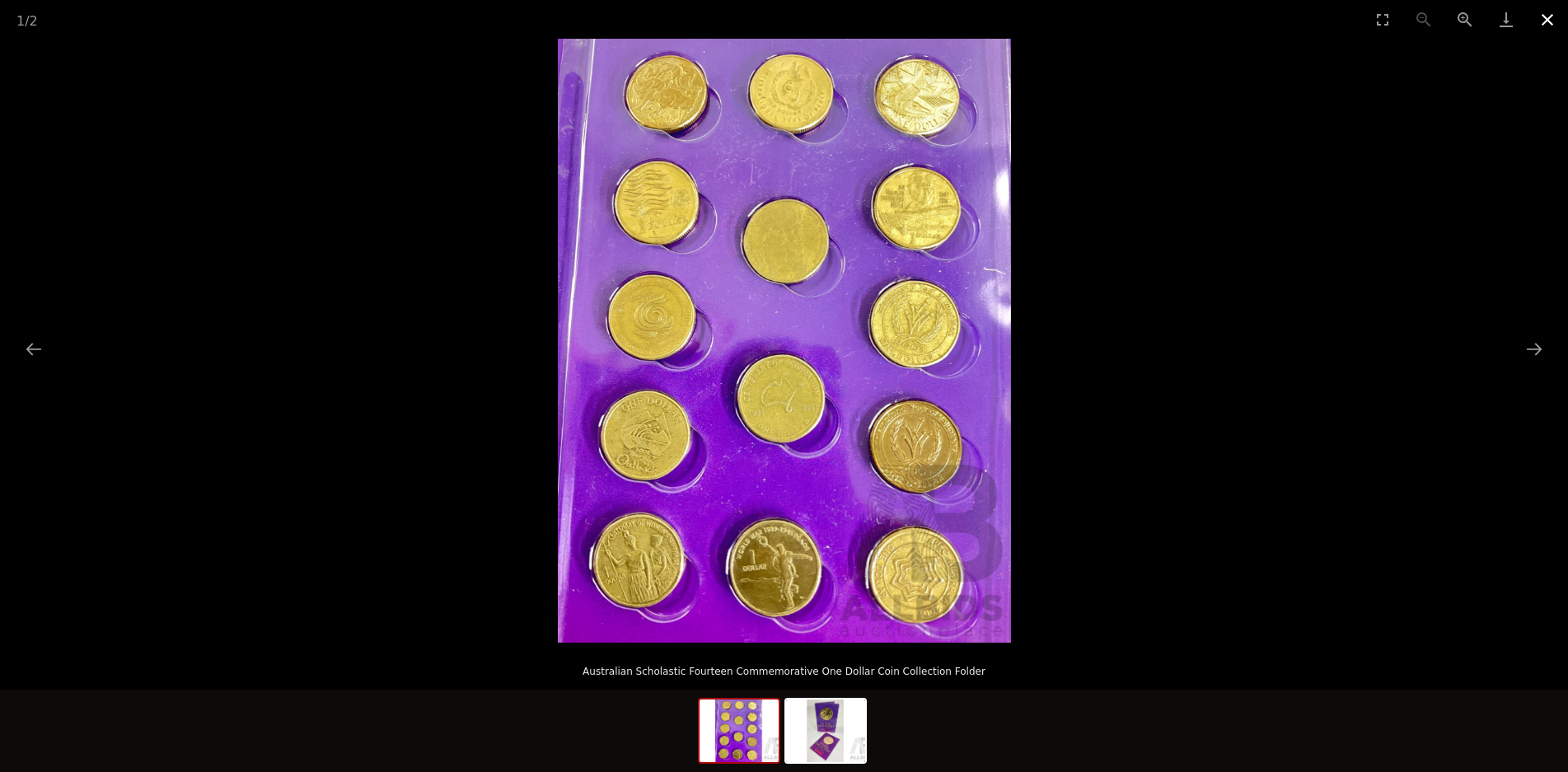
click at [1543, 18] on button "Close gallery" at bounding box center [1547, 19] width 41 height 38
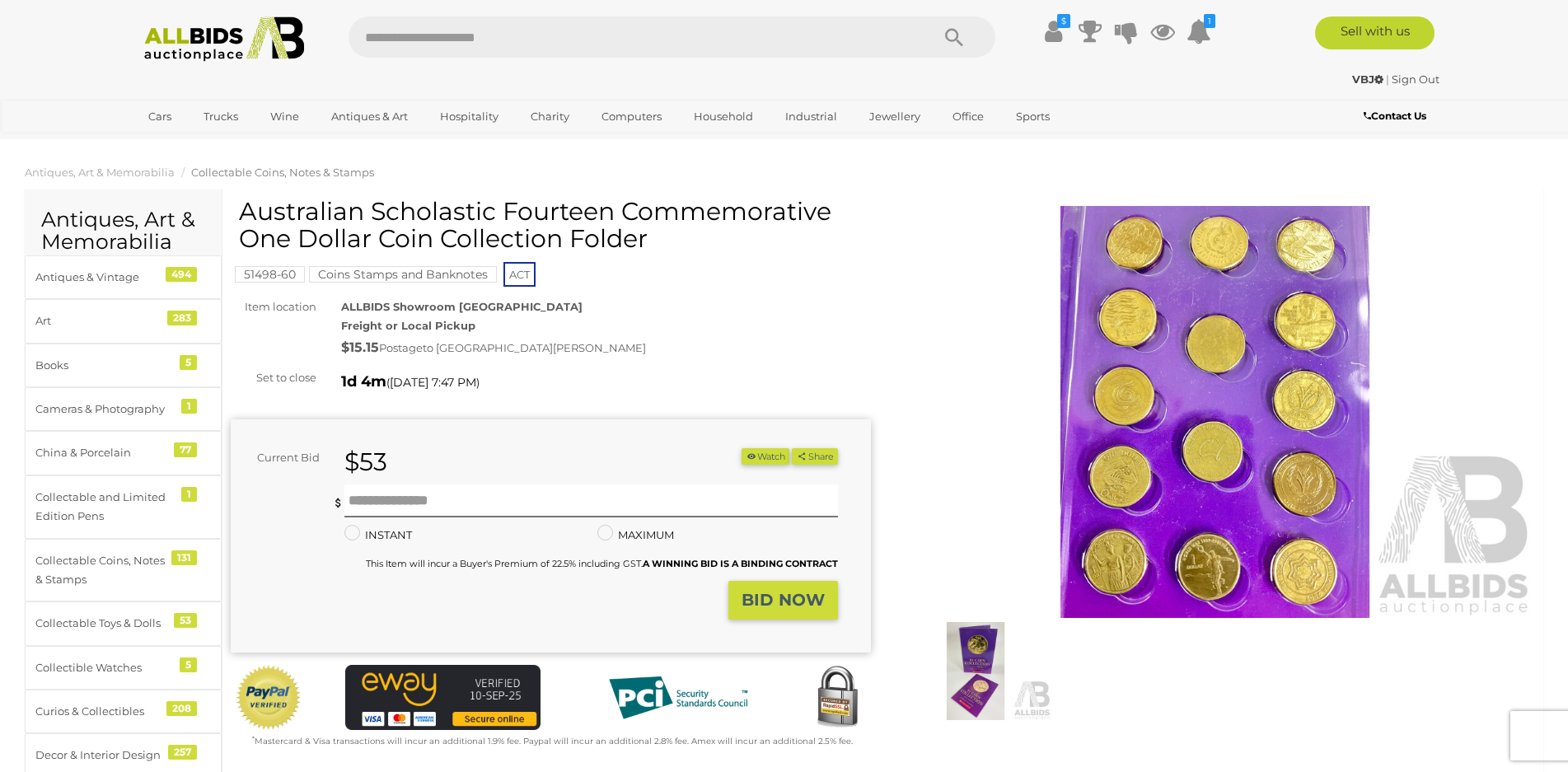
click at [1405, 79] on link "Sign Out" at bounding box center [1416, 79] width 48 height 13
